Goal: Find specific page/section: Find specific page/section

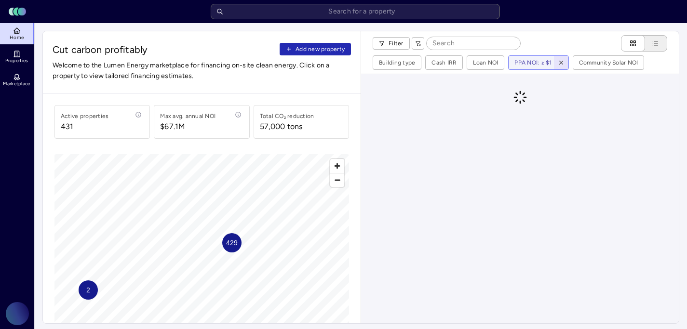
click at [562, 61] on icon "button" at bounding box center [561, 62] width 7 height 7
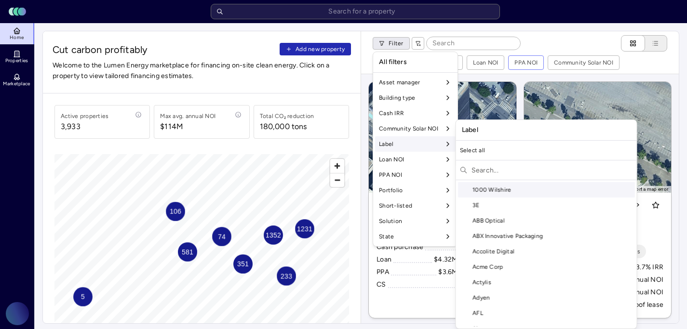
click at [495, 170] on input "text" at bounding box center [553, 169] width 162 height 15
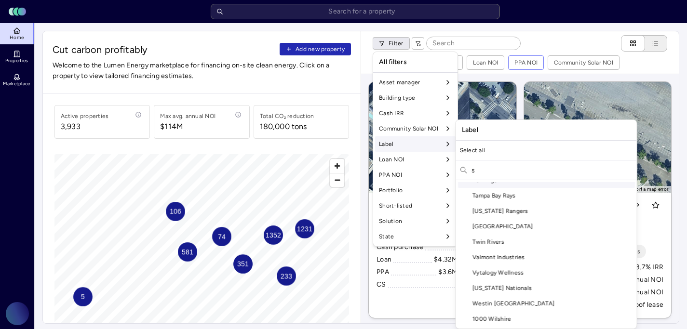
click at [497, 170] on input "s" at bounding box center [553, 169] width 162 height 15
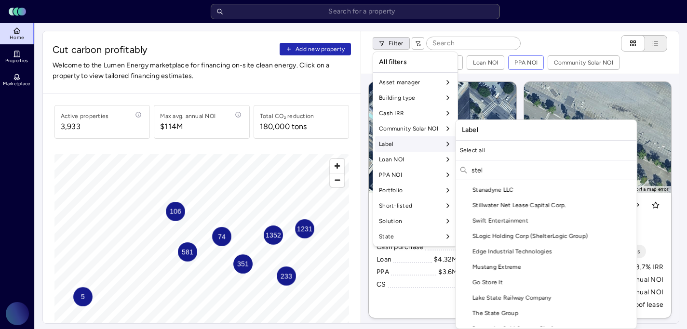
scroll to position [15, 0]
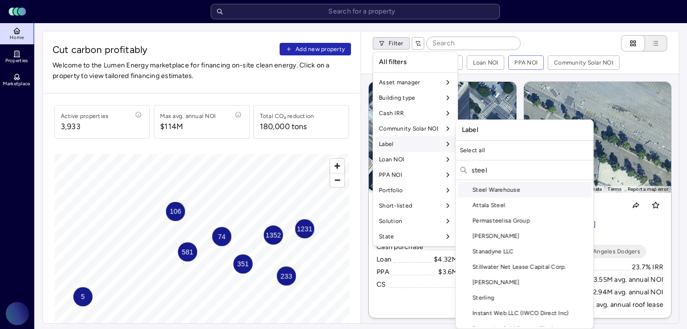
type input "steel"
click at [498, 191] on div "Steel Warehouse" at bounding box center [525, 189] width 134 height 15
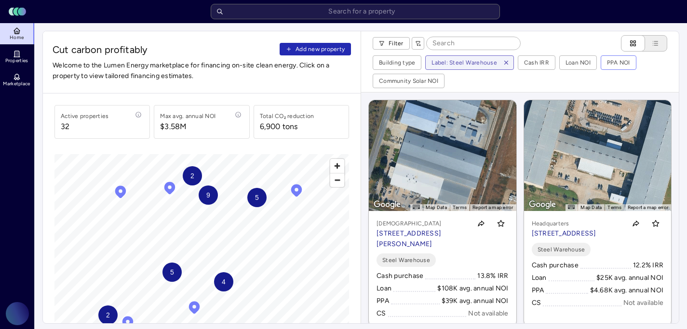
click at [211, 197] on div "9" at bounding box center [208, 195] width 19 height 19
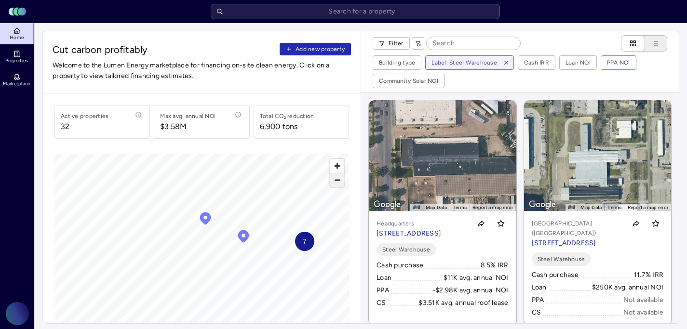
click at [341, 185] on span "Zoom out" at bounding box center [337, 180] width 14 height 13
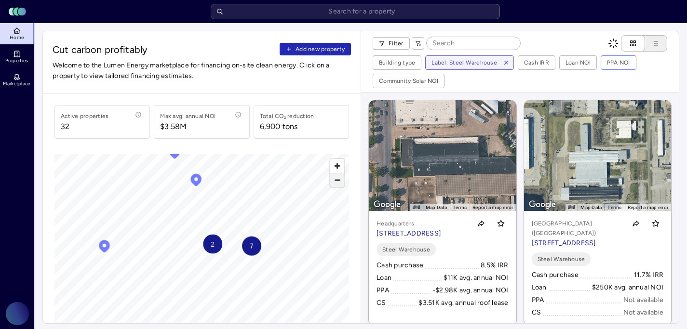
click at [341, 185] on span "Zoom out" at bounding box center [337, 180] width 14 height 13
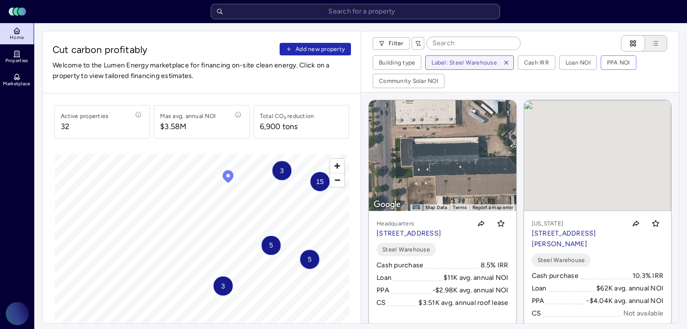
click at [363, 145] on div "Cut carbon profitably Add new property Welcome to the Lumen Energy marketplace …" at bounding box center [360, 177] width 637 height 293
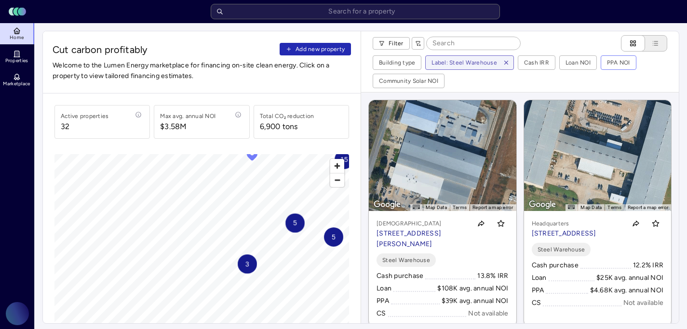
click at [247, 268] on span "3" at bounding box center [247, 264] width 4 height 11
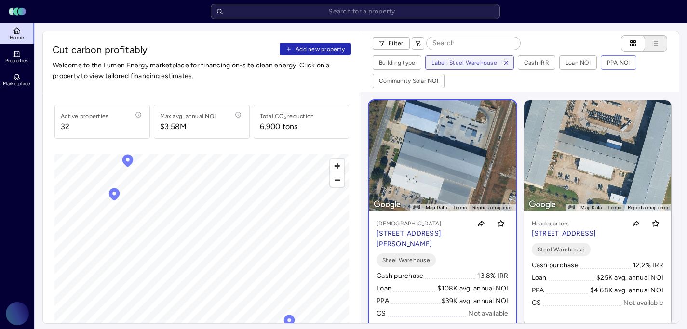
click at [492, 174] on link "← Move left → Move right ↑ Move up ↓ Move down + Zoom in - Zoom out Home Jump l…" at bounding box center [443, 213] width 148 height 227
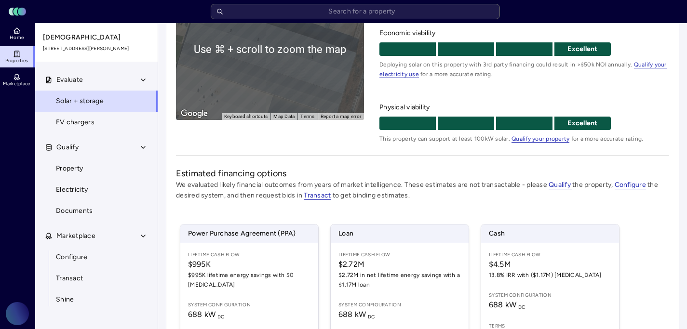
scroll to position [217, 0]
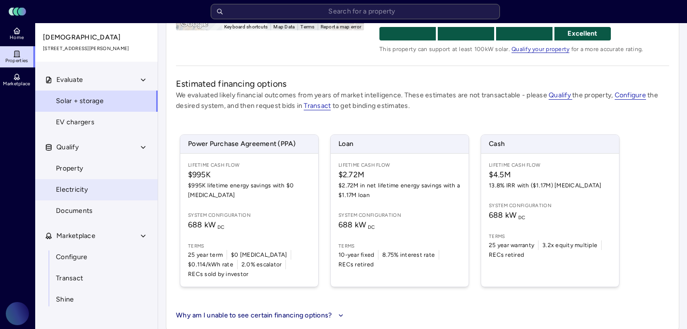
click at [91, 193] on link "Electricity" at bounding box center [96, 189] width 123 height 21
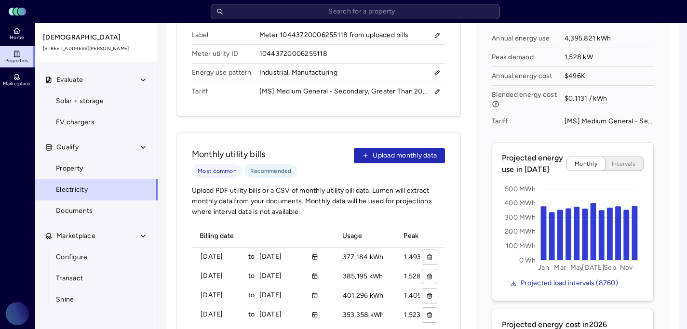
scroll to position [132, 0]
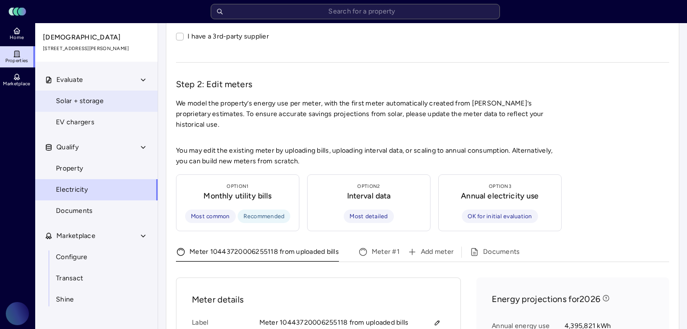
click at [109, 104] on link "Solar + storage" at bounding box center [96, 101] width 123 height 21
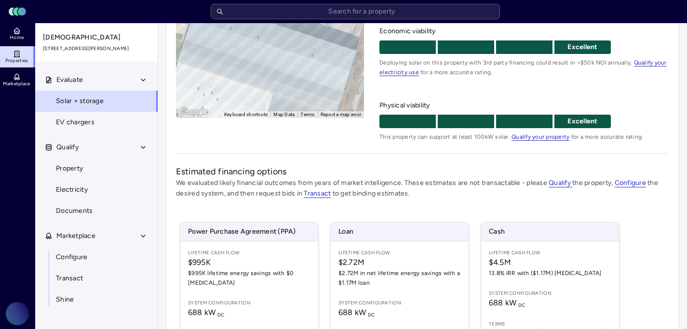
scroll to position [28, 0]
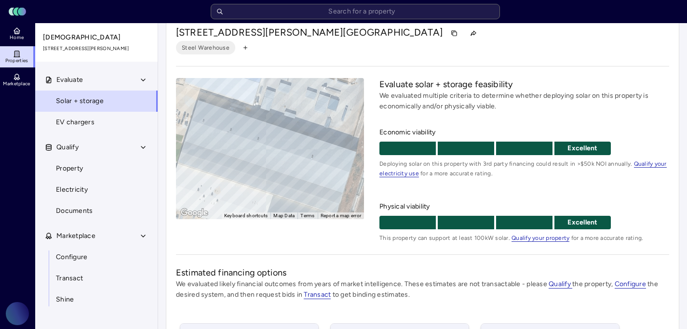
click at [283, 165] on div "To activate drag with keyboard, press Alt + Enter. Once in keyboard drag state,…" at bounding box center [270, 148] width 188 height 141
click at [111, 174] on link "Property" at bounding box center [96, 168] width 123 height 21
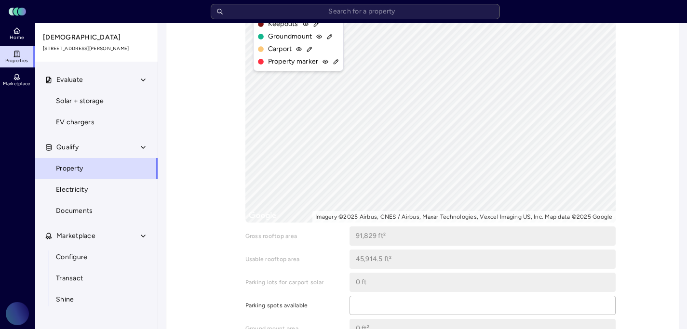
scroll to position [332, 0]
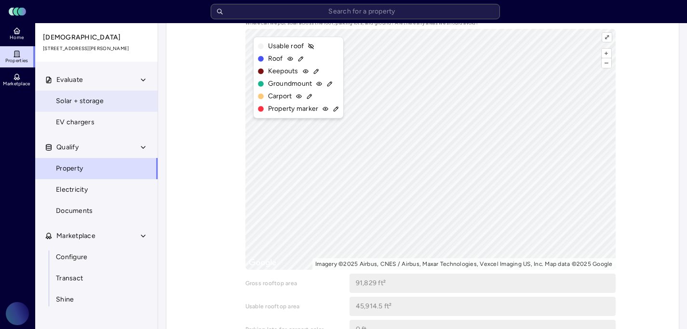
click at [103, 105] on span "Solar + storage" at bounding box center [80, 101] width 48 height 11
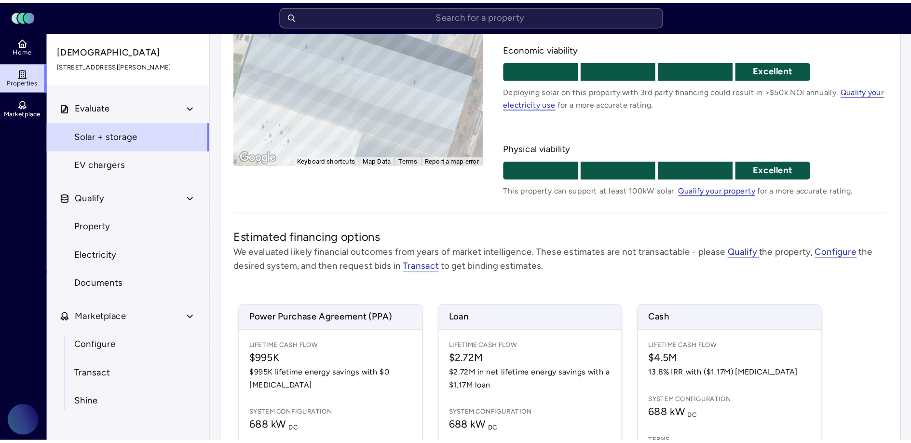
scroll to position [130, 0]
